Goal: Complete application form

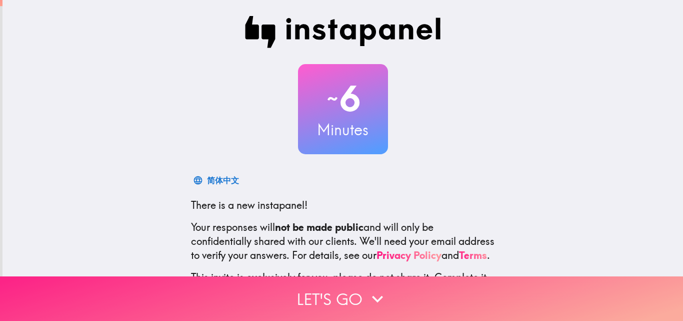
click at [329, 291] on button "Let's go" at bounding box center [341, 298] width 683 height 45
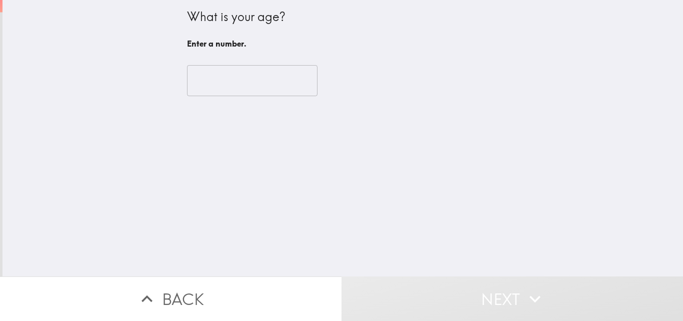
click at [242, 84] on input "number" at bounding box center [252, 80] width 131 height 31
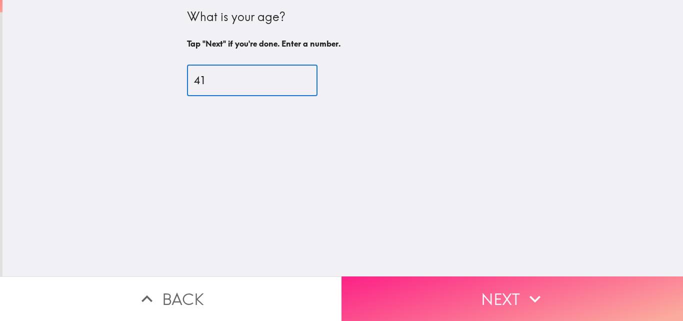
type input "41"
click at [456, 279] on button "Next" at bounding box center [513, 298] width 342 height 45
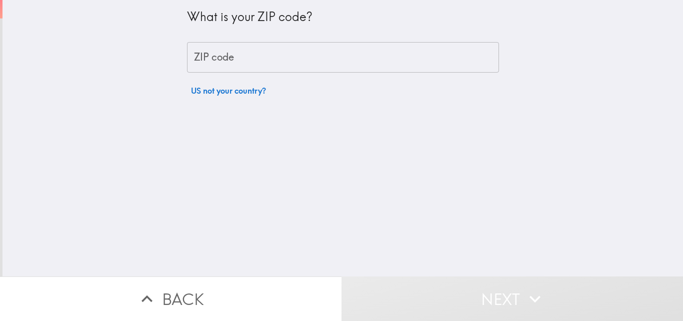
click at [341, 54] on input "ZIP code" at bounding box center [343, 57] width 312 height 31
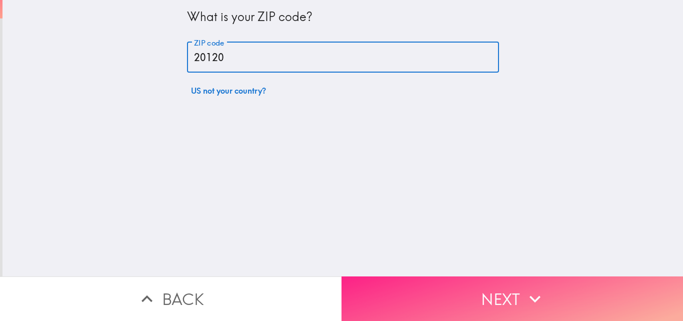
type input "20120"
click at [437, 291] on button "Next" at bounding box center [513, 298] width 342 height 45
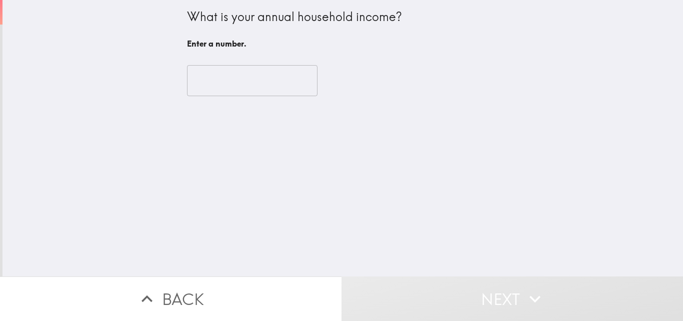
click at [242, 82] on input "number" at bounding box center [252, 80] width 131 height 31
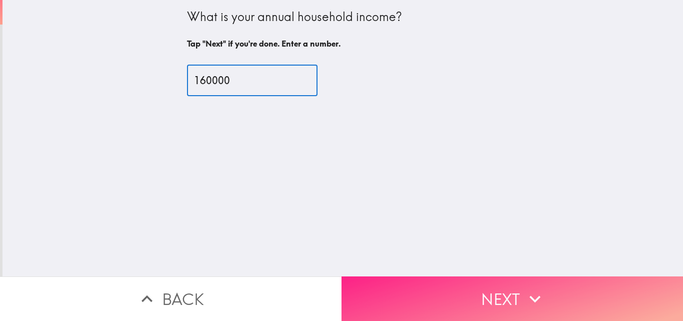
type input "160000"
click at [402, 282] on button "Next" at bounding box center [513, 298] width 342 height 45
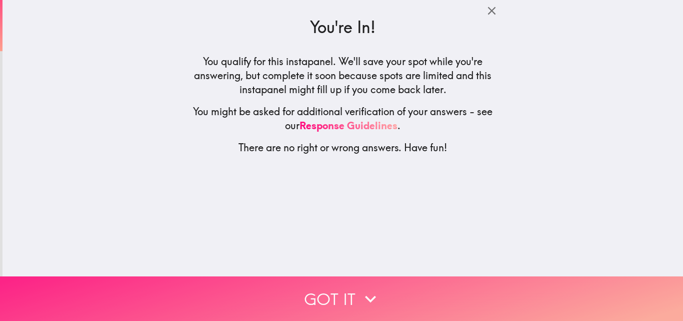
click at [345, 276] on button "Got it" at bounding box center [341, 298] width 683 height 45
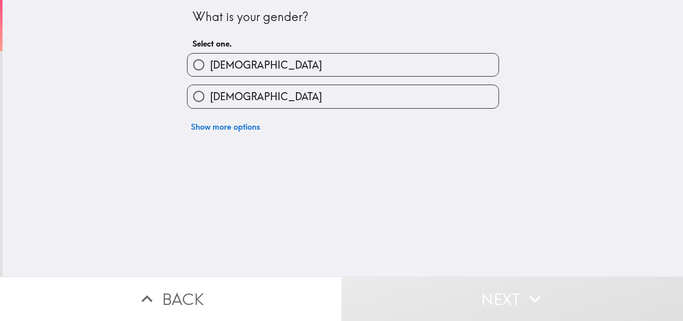
click at [365, 92] on label "[DEMOGRAPHIC_DATA]" at bounding box center [343, 96] width 311 height 23
click at [210, 92] on input "[DEMOGRAPHIC_DATA]" at bounding box center [199, 96] width 23 height 23
radio input "true"
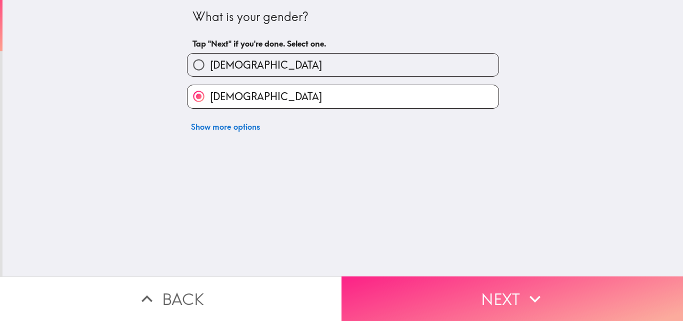
click at [452, 290] on button "Next" at bounding box center [513, 298] width 342 height 45
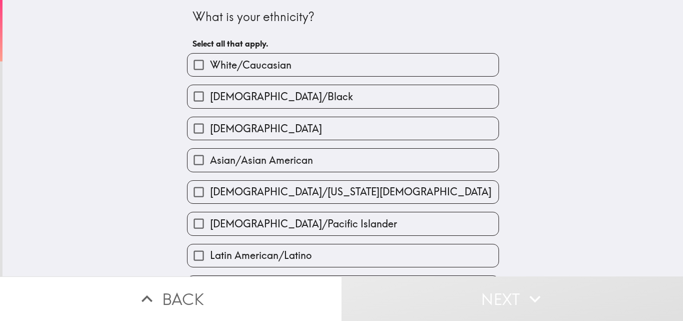
click at [404, 91] on label "[DEMOGRAPHIC_DATA]/Black" at bounding box center [343, 96] width 311 height 23
click at [210, 91] on input "[DEMOGRAPHIC_DATA]/Black" at bounding box center [199, 96] width 23 height 23
checkbox input "true"
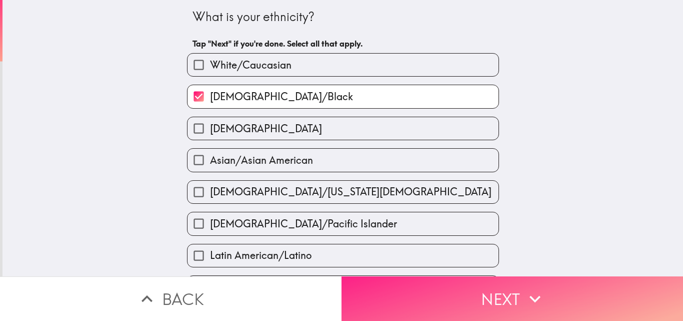
click at [453, 288] on button "Next" at bounding box center [513, 298] width 342 height 45
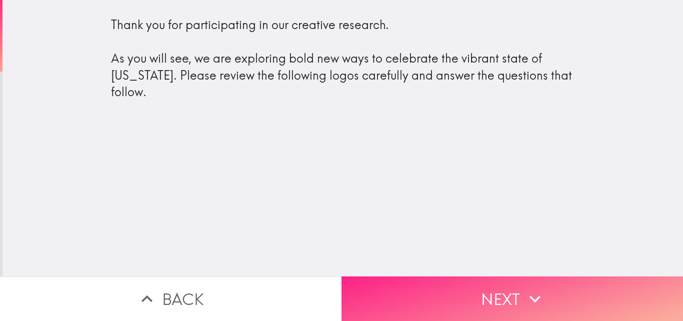
click at [460, 289] on button "Next" at bounding box center [513, 298] width 342 height 45
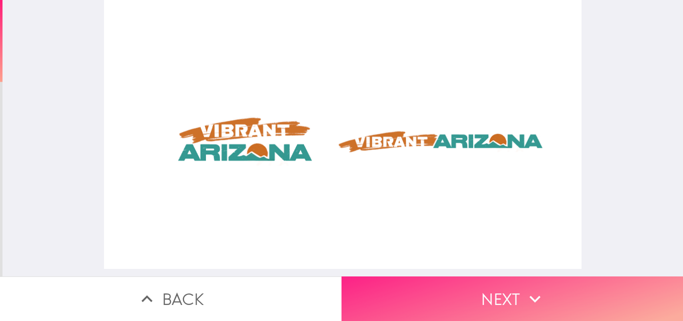
click at [436, 291] on button "Next" at bounding box center [513, 298] width 342 height 45
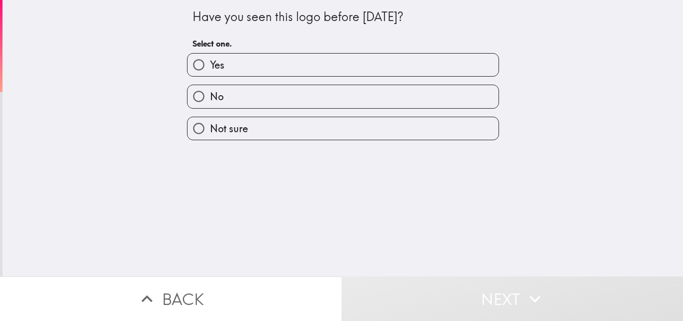
click at [377, 65] on label "Yes" at bounding box center [343, 65] width 311 height 23
click at [210, 65] on input "Yes" at bounding box center [199, 65] width 23 height 23
radio input "true"
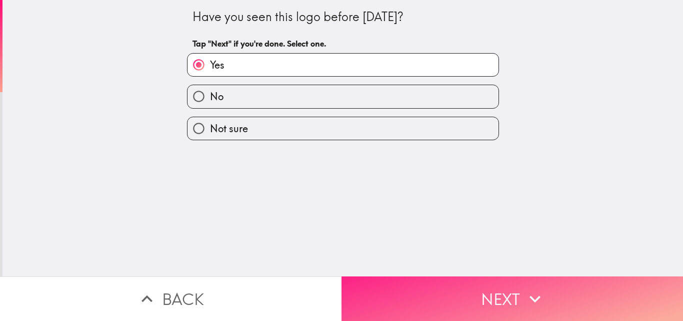
click at [407, 281] on button "Next" at bounding box center [513, 298] width 342 height 45
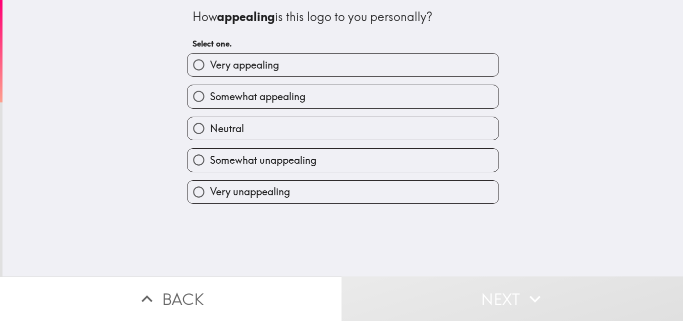
click at [358, 62] on label "Very appealing" at bounding box center [343, 65] width 311 height 23
click at [210, 62] on input "Very appealing" at bounding box center [199, 65] width 23 height 23
radio input "true"
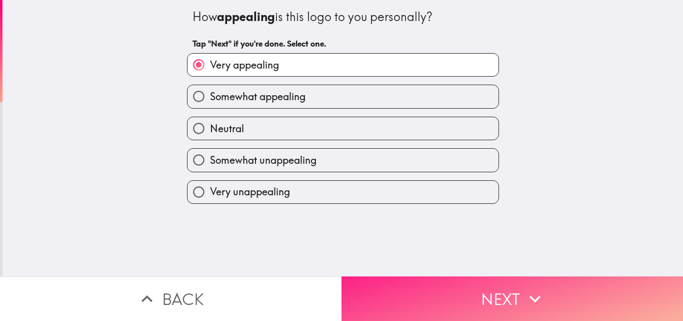
click at [439, 287] on button "Next" at bounding box center [513, 298] width 342 height 45
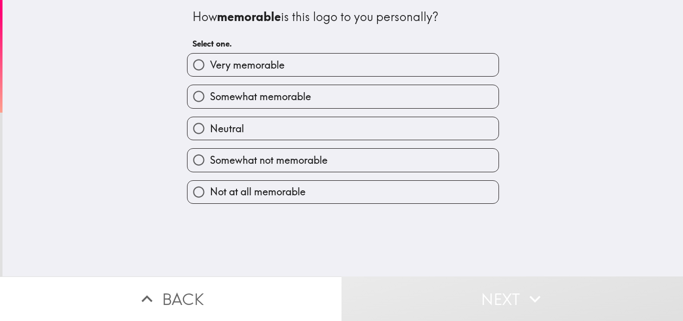
click at [401, 70] on label "Very memorable" at bounding box center [343, 65] width 311 height 23
click at [210, 70] on input "Very memorable" at bounding box center [199, 65] width 23 height 23
radio input "true"
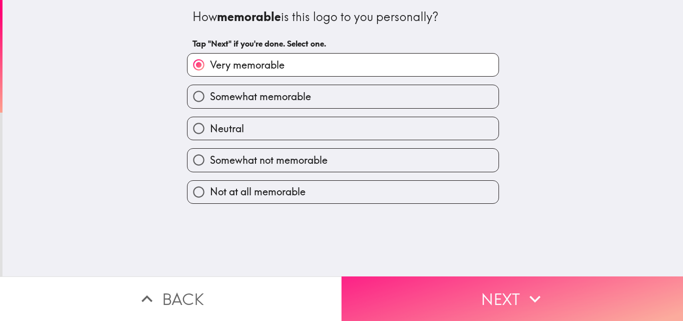
click at [424, 291] on button "Next" at bounding box center [513, 298] width 342 height 45
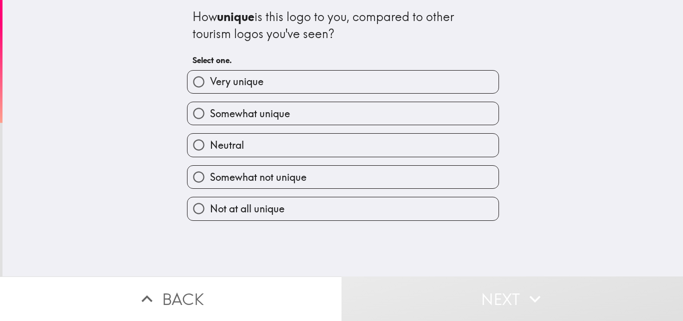
click at [428, 77] on label "Very unique" at bounding box center [343, 82] width 311 height 23
click at [210, 77] on input "Very unique" at bounding box center [199, 82] width 23 height 23
radio input "true"
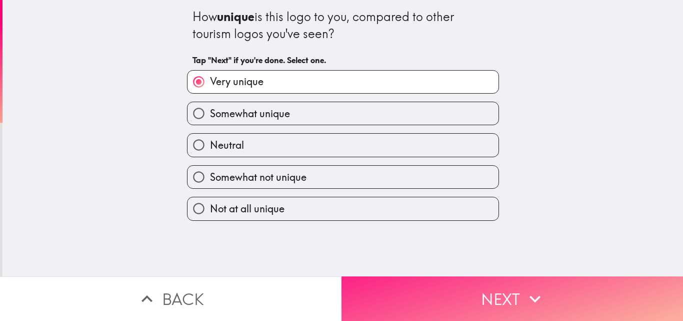
click at [445, 296] on button "Next" at bounding box center [513, 298] width 342 height 45
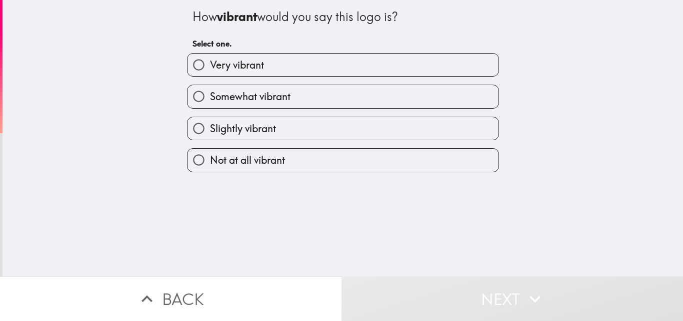
click at [449, 65] on label "Very vibrant" at bounding box center [343, 65] width 311 height 23
click at [210, 65] on input "Very vibrant" at bounding box center [199, 65] width 23 height 23
radio input "true"
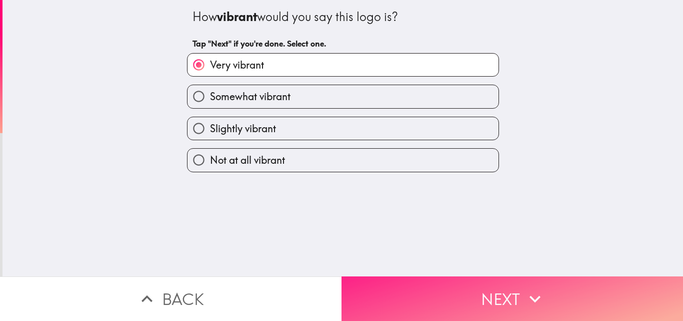
click at [448, 293] on button "Next" at bounding box center [513, 298] width 342 height 45
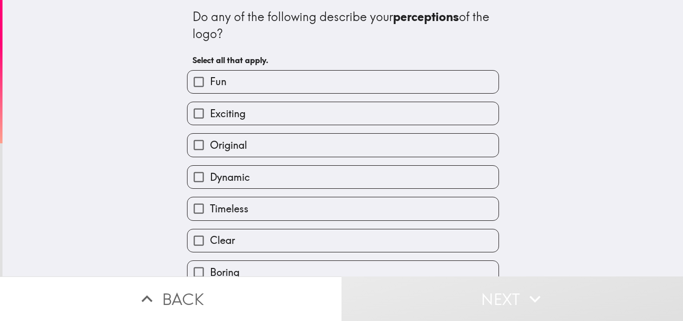
click at [359, 149] on label "Original" at bounding box center [343, 145] width 311 height 23
click at [210, 149] on input "Original" at bounding box center [199, 145] width 23 height 23
checkbox input "true"
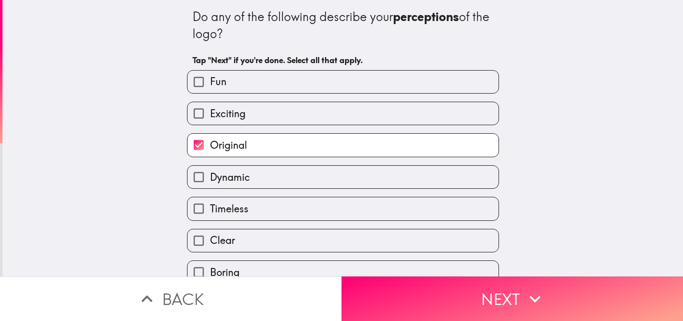
click at [383, 207] on label "Timeless" at bounding box center [343, 208] width 311 height 23
click at [210, 207] on input "Timeless" at bounding box center [199, 208] width 23 height 23
checkbox input "true"
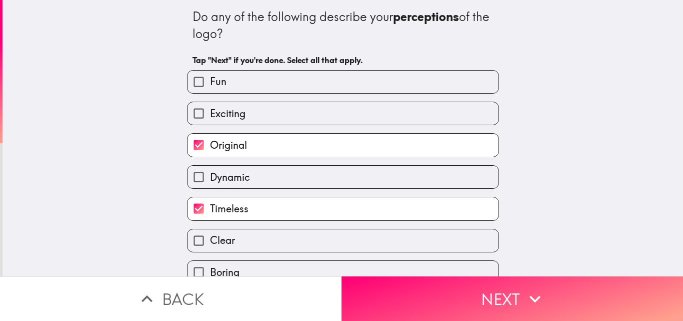
click at [421, 115] on label "Exciting" at bounding box center [343, 113] width 311 height 23
click at [210, 115] on input "Exciting" at bounding box center [199, 113] width 23 height 23
checkbox input "true"
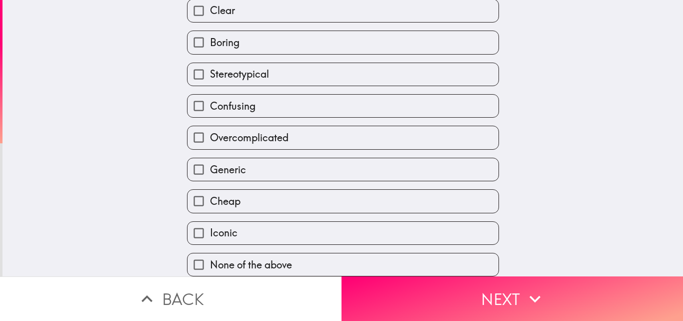
scroll to position [237, 0]
click at [472, 229] on label "Iconic" at bounding box center [343, 233] width 311 height 23
click at [210, 229] on input "Iconic" at bounding box center [199, 233] width 23 height 23
checkbox input "true"
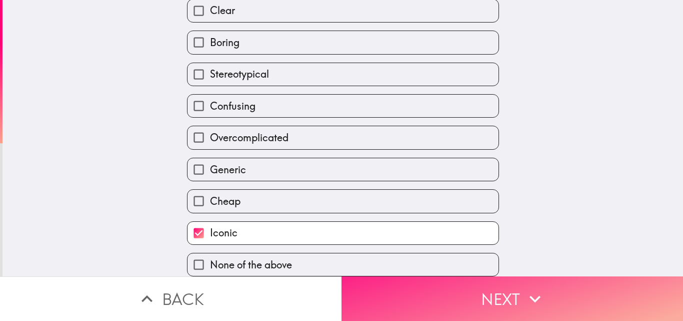
click at [506, 301] on button "Next" at bounding box center [513, 298] width 342 height 45
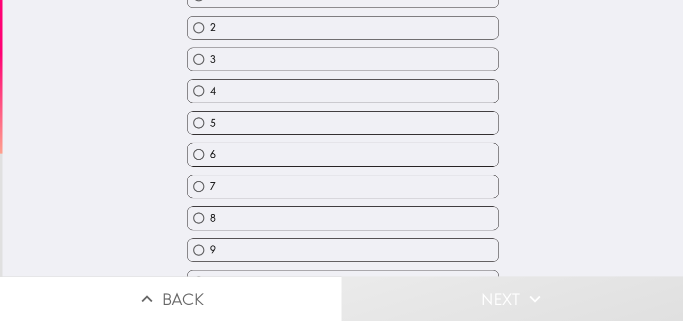
scroll to position [127, 0]
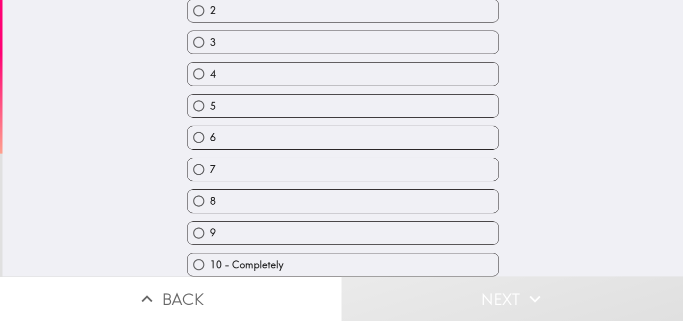
click at [467, 257] on label "10 - Completely" at bounding box center [343, 264] width 311 height 23
click at [210, 257] on input "10 - Completely" at bounding box center [199, 264] width 23 height 23
radio input "true"
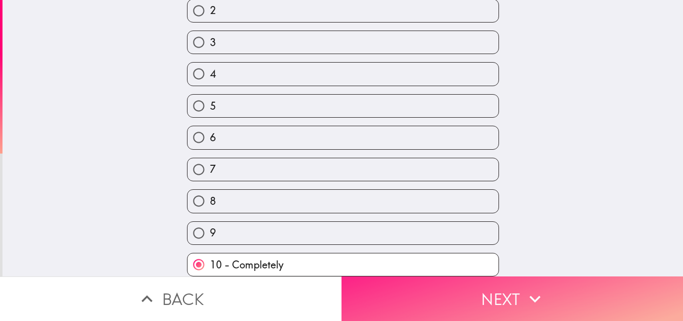
click at [496, 296] on button "Next" at bounding box center [513, 298] width 342 height 45
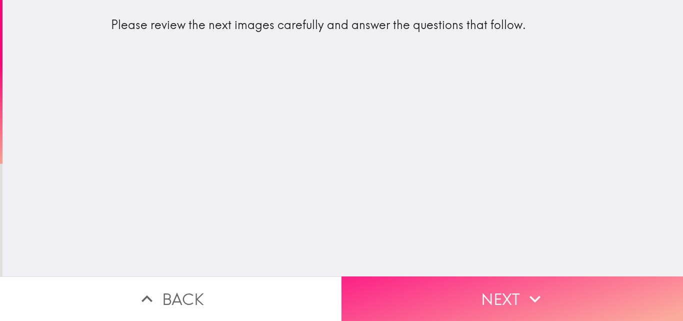
click at [481, 286] on button "Next" at bounding box center [513, 298] width 342 height 45
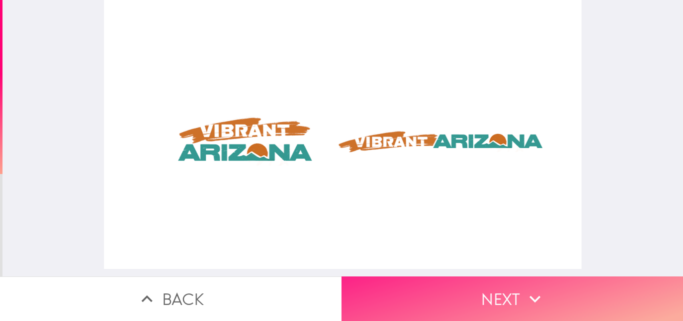
click at [442, 293] on button "Next" at bounding box center [513, 298] width 342 height 45
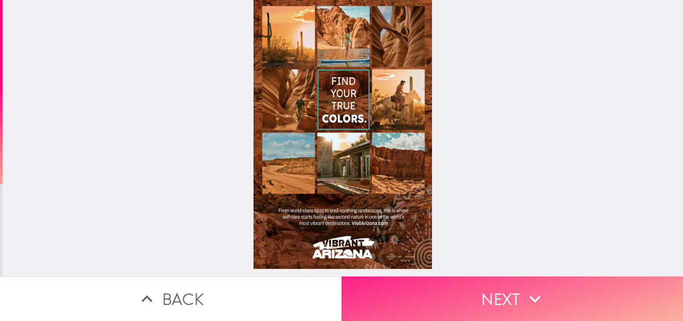
click at [481, 285] on button "Next" at bounding box center [513, 298] width 342 height 45
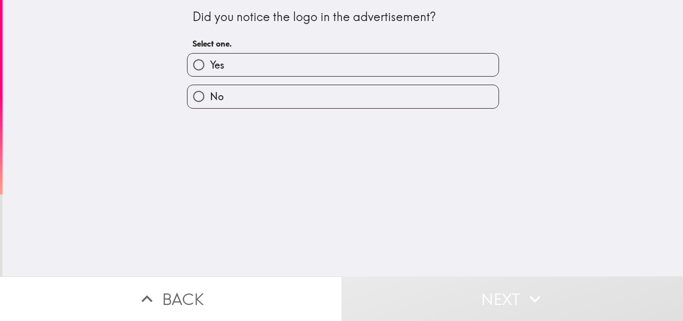
click at [362, 58] on label "Yes" at bounding box center [343, 65] width 311 height 23
click at [210, 58] on input "Yes" at bounding box center [199, 65] width 23 height 23
radio input "true"
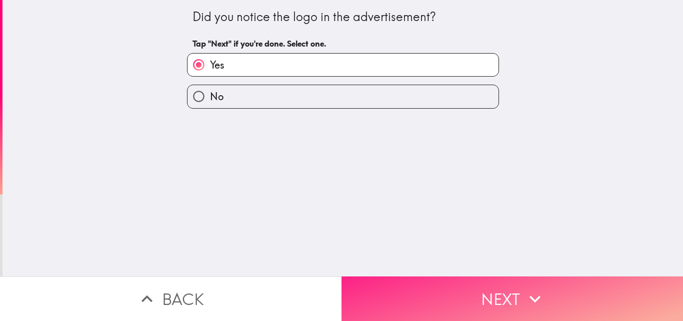
click at [462, 283] on button "Next" at bounding box center [513, 298] width 342 height 45
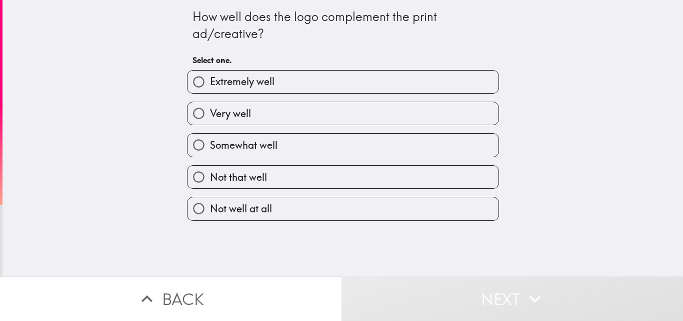
click at [289, 119] on label "Very well" at bounding box center [343, 113] width 311 height 23
click at [210, 119] on input "Very well" at bounding box center [199, 113] width 23 height 23
radio input "true"
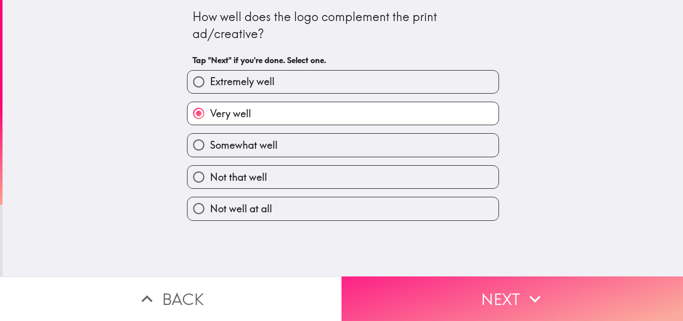
click at [412, 282] on button "Next" at bounding box center [513, 298] width 342 height 45
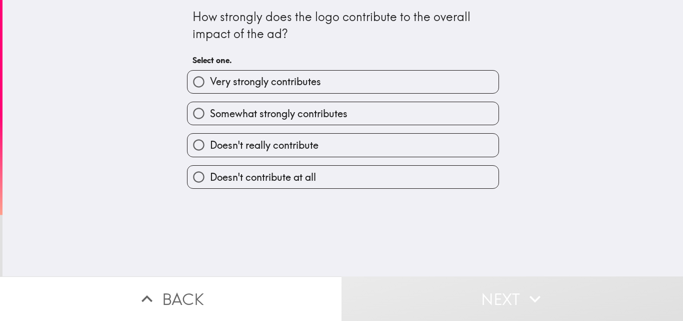
click at [296, 79] on span "Very strongly contributes" at bounding box center [265, 82] width 111 height 14
click at [210, 79] on input "Very strongly contributes" at bounding box center [199, 82] width 23 height 23
radio input "true"
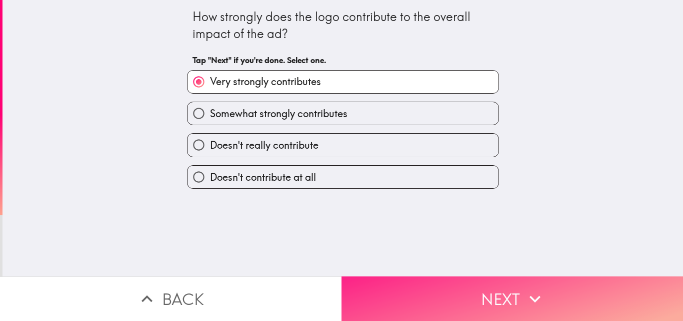
click at [394, 277] on button "Next" at bounding box center [513, 298] width 342 height 45
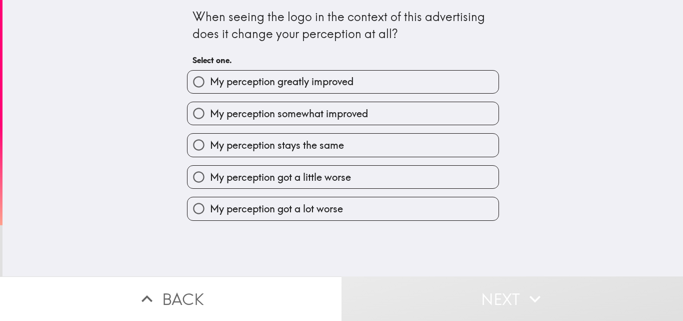
click at [368, 90] on label "My perception greatly improved" at bounding box center [343, 82] width 311 height 23
click at [210, 90] on input "My perception greatly improved" at bounding box center [199, 82] width 23 height 23
radio input "true"
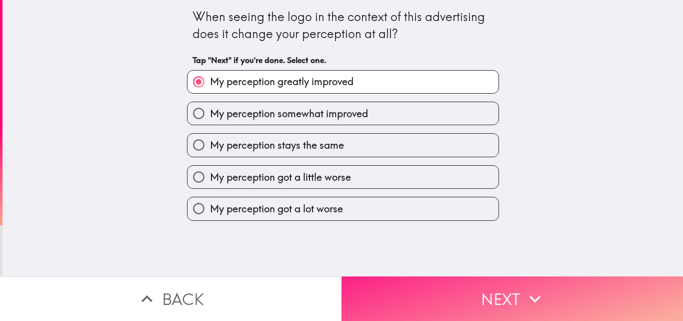
click at [422, 290] on button "Next" at bounding box center [513, 298] width 342 height 45
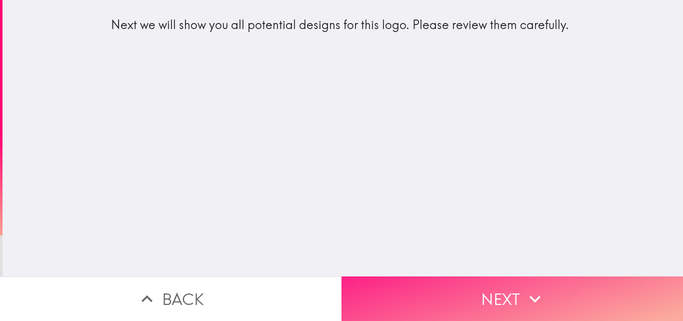
click at [422, 290] on button "Next" at bounding box center [513, 298] width 342 height 45
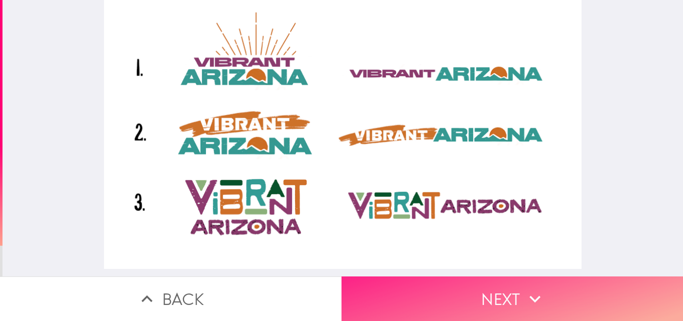
click at [441, 290] on button "Next" at bounding box center [513, 298] width 342 height 45
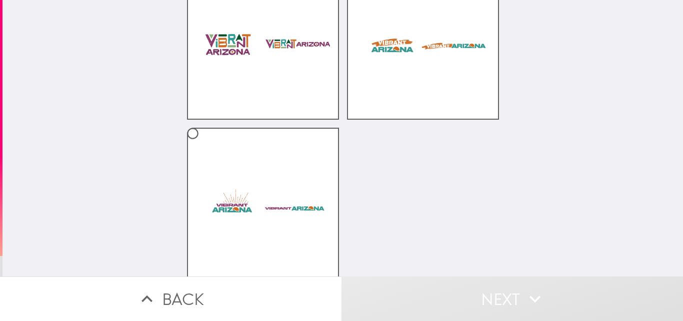
scroll to position [130, 0]
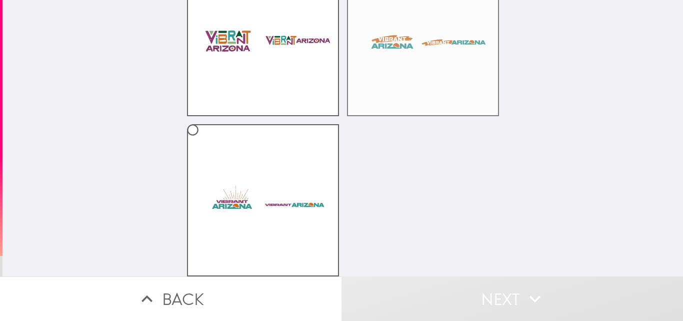
click at [459, 69] on label at bounding box center [423, 40] width 152 height 152
radio input "true"
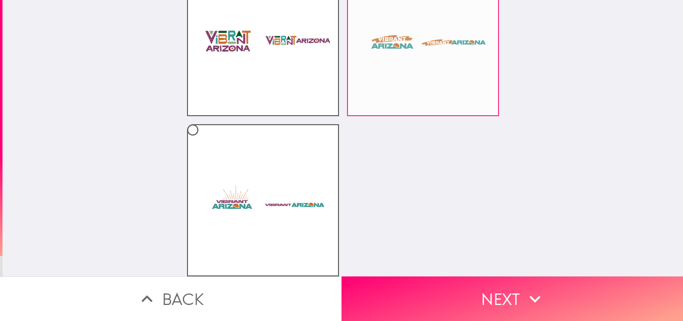
scroll to position [0, 0]
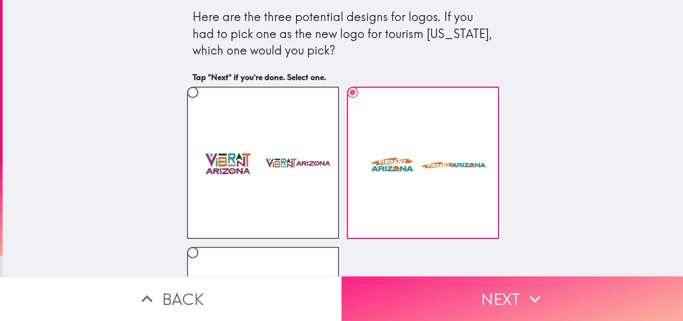
click at [495, 276] on button "Next" at bounding box center [513, 298] width 342 height 45
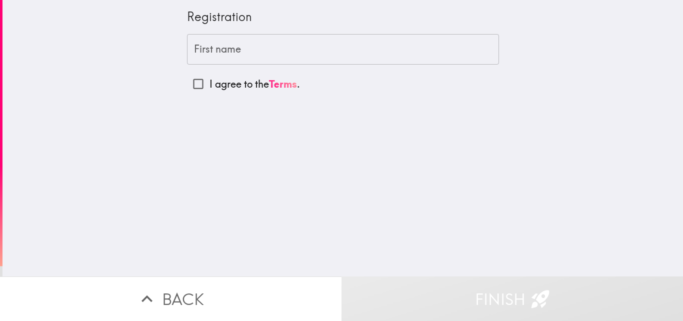
click at [400, 52] on input "First name" at bounding box center [343, 49] width 312 height 31
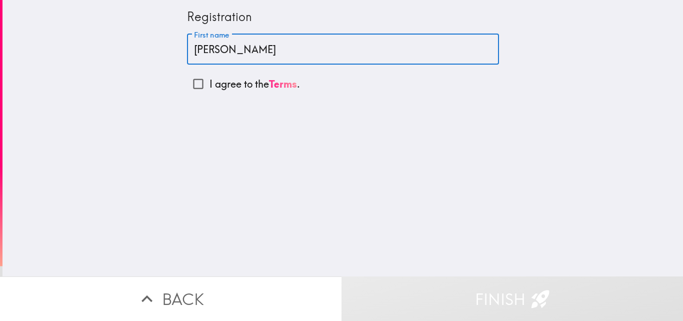
type input "[PERSON_NAME]"
click at [230, 137] on div "Registration First name [PERSON_NAME] First name I agree to the Terms ." at bounding box center [343, 138] width 681 height 276
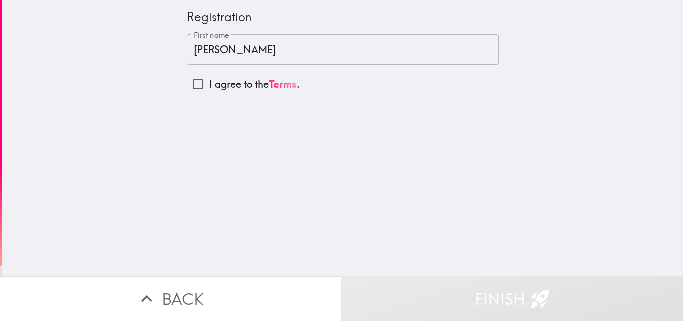
click at [187, 85] on input "I agree to the Terms ." at bounding box center [198, 84] width 23 height 23
checkbox input "true"
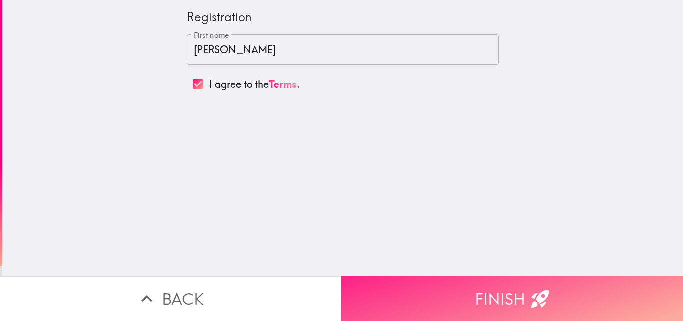
click at [438, 290] on button "Finish" at bounding box center [513, 298] width 342 height 45
